Goal: Register for event/course

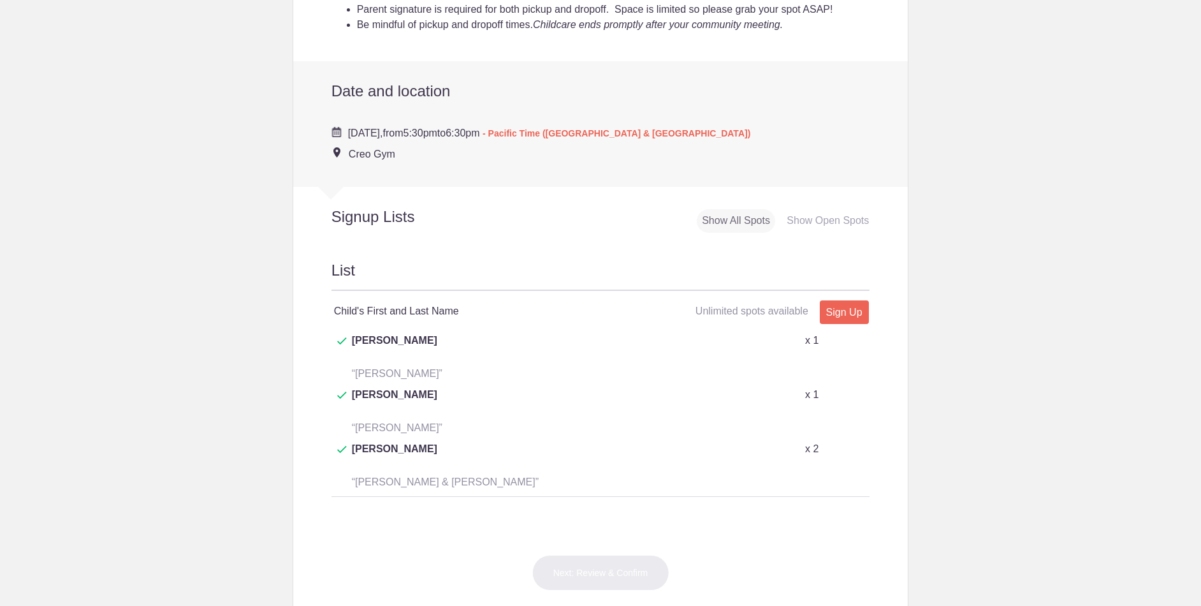
scroll to position [454, 0]
click at [849, 313] on link "Sign Up" at bounding box center [844, 310] width 49 height 24
type input "1"
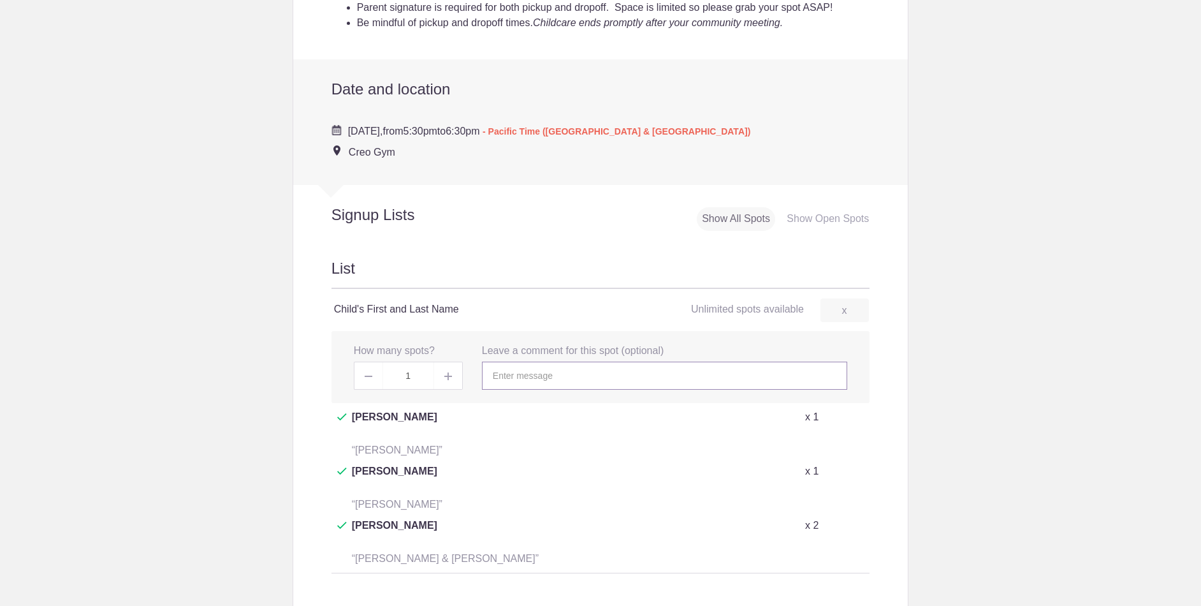
click at [529, 374] on input "text" at bounding box center [664, 375] width 365 height 28
click button "Creo Gym" at bounding box center [0, 0] width 0 height 0
click at [542, 375] on input "text" at bounding box center [664, 375] width 365 height 28
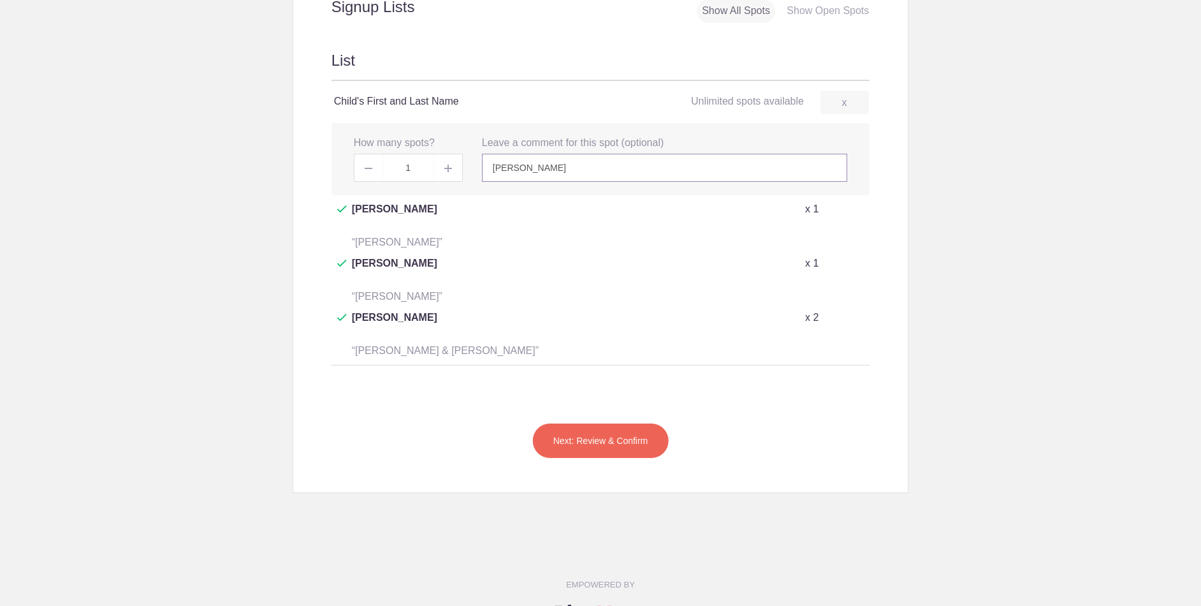
scroll to position [669, 0]
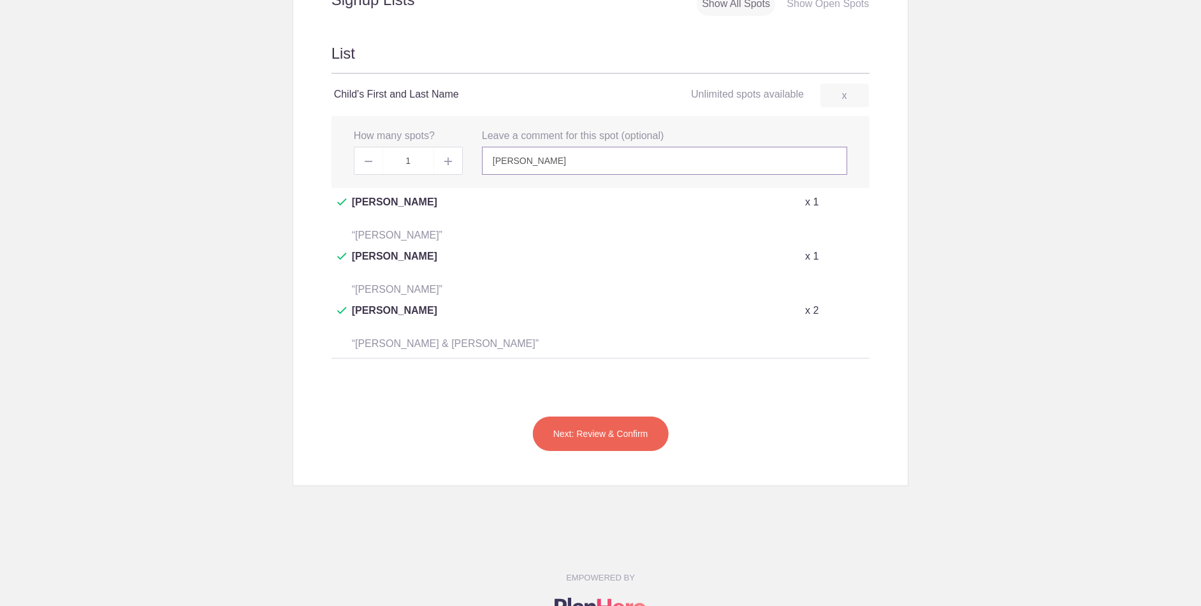
type input "[PERSON_NAME]"
click at [639, 416] on button "Next: Review & Confirm" at bounding box center [600, 434] width 137 height 36
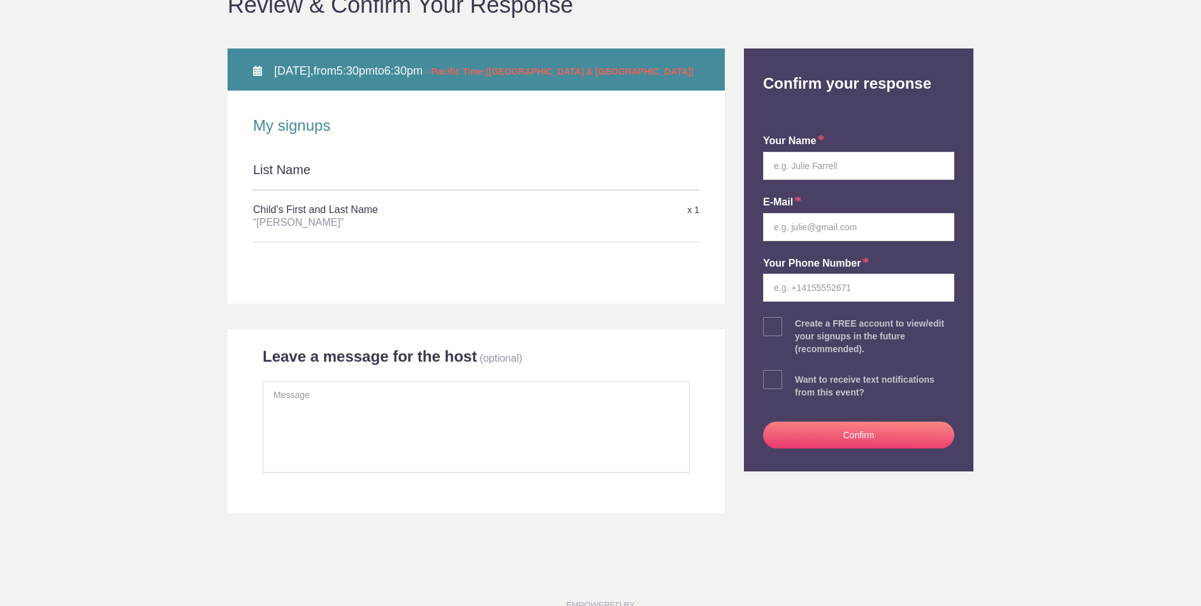
scroll to position [145, 0]
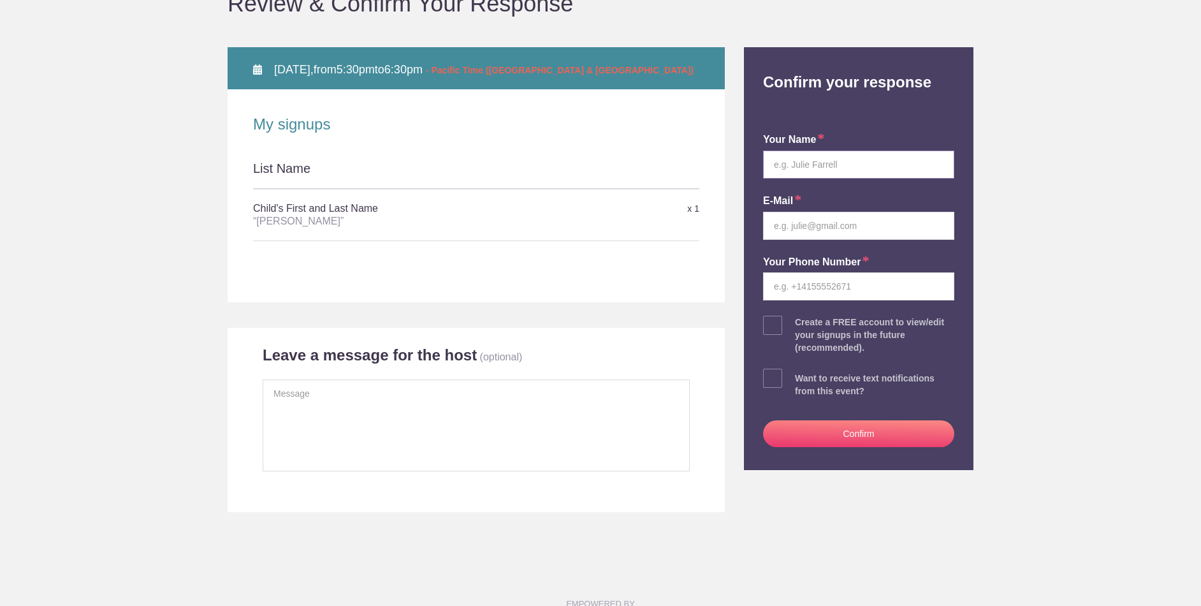
click at [797, 162] on input "text" at bounding box center [858, 164] width 191 height 28
type input "[PERSON_NAME]"
type input "[EMAIL_ADDRESS][DOMAIN_NAME]"
type input "8056300588"
click at [888, 435] on button "Confirm" at bounding box center [858, 433] width 191 height 27
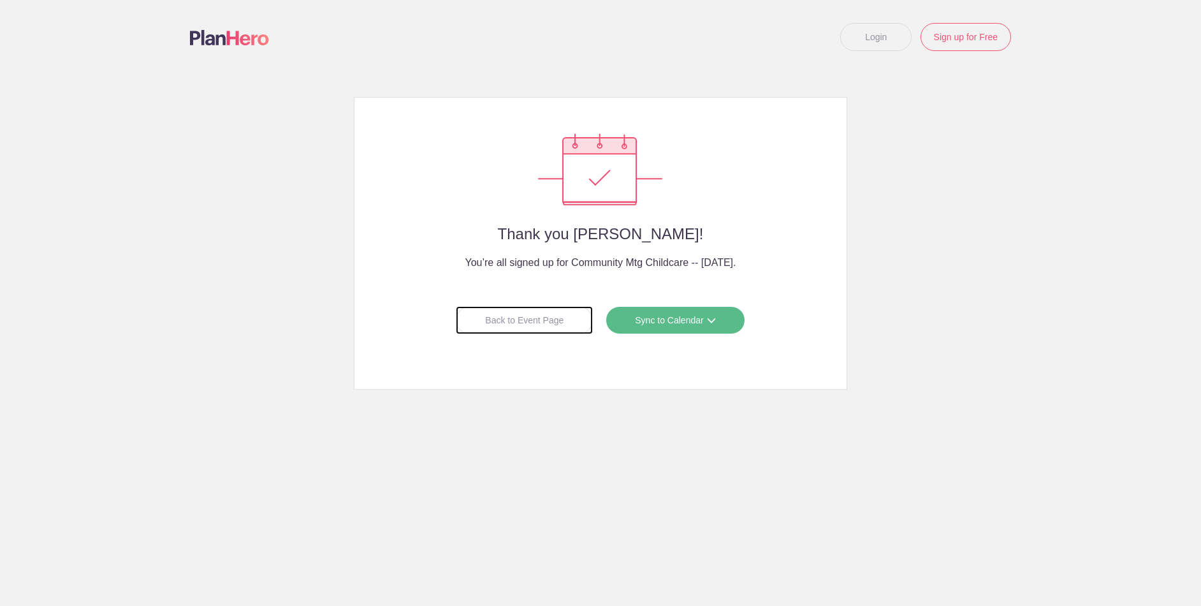
click at [553, 325] on div "Back to Event Page" at bounding box center [524, 320] width 137 height 28
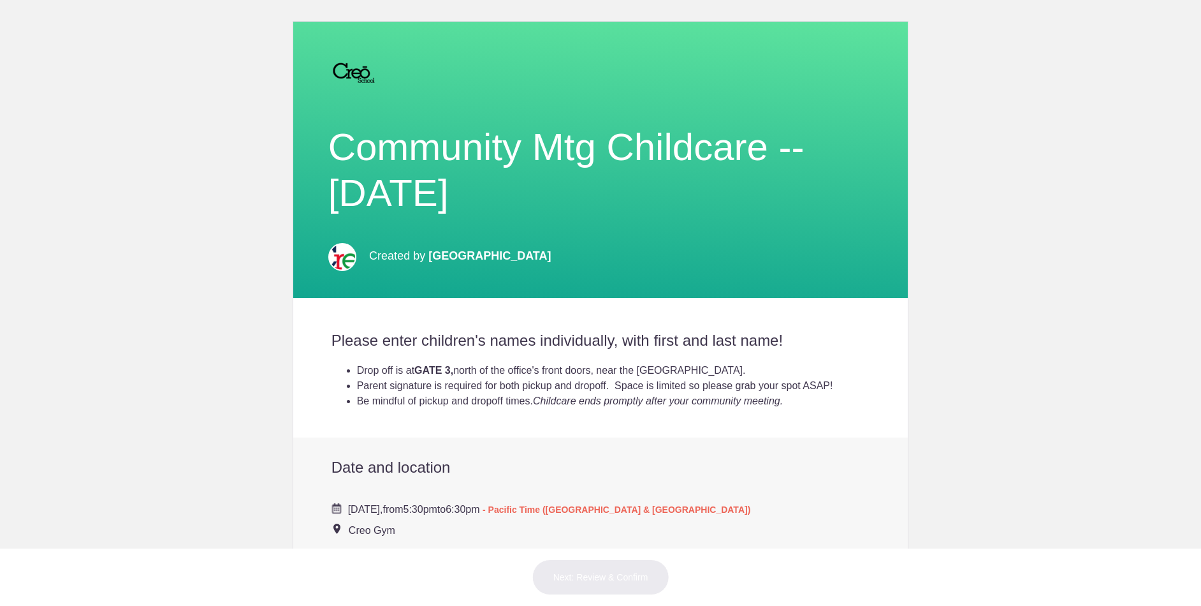
scroll to position [38, 0]
